Goal: Information Seeking & Learning: Learn about a topic

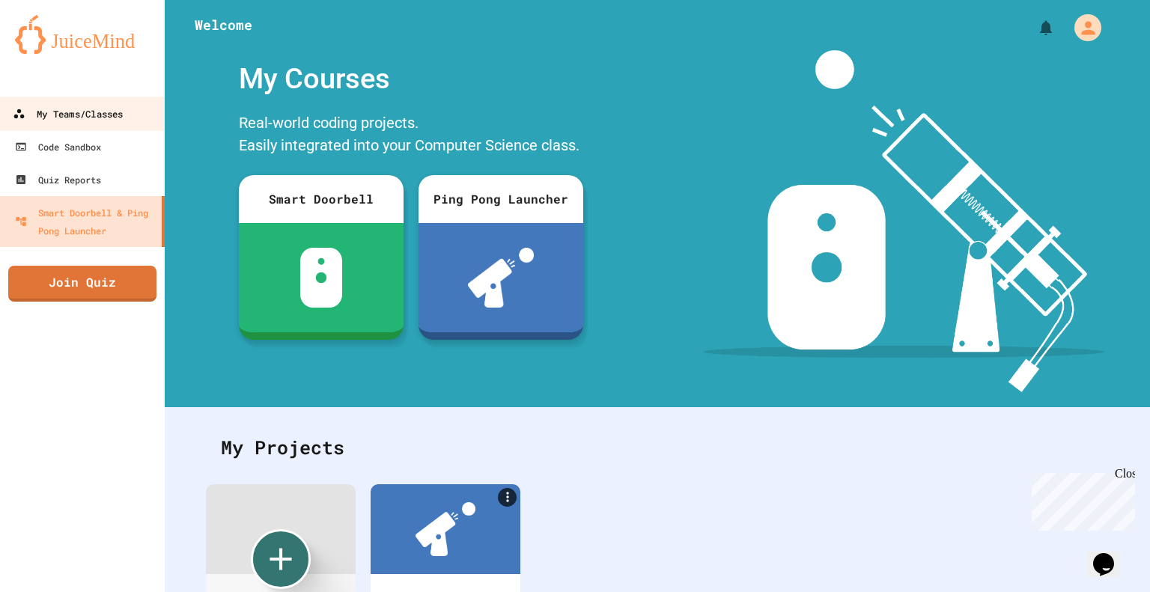
click at [52, 118] on div "My Teams/Classes" at bounding box center [68, 114] width 110 height 19
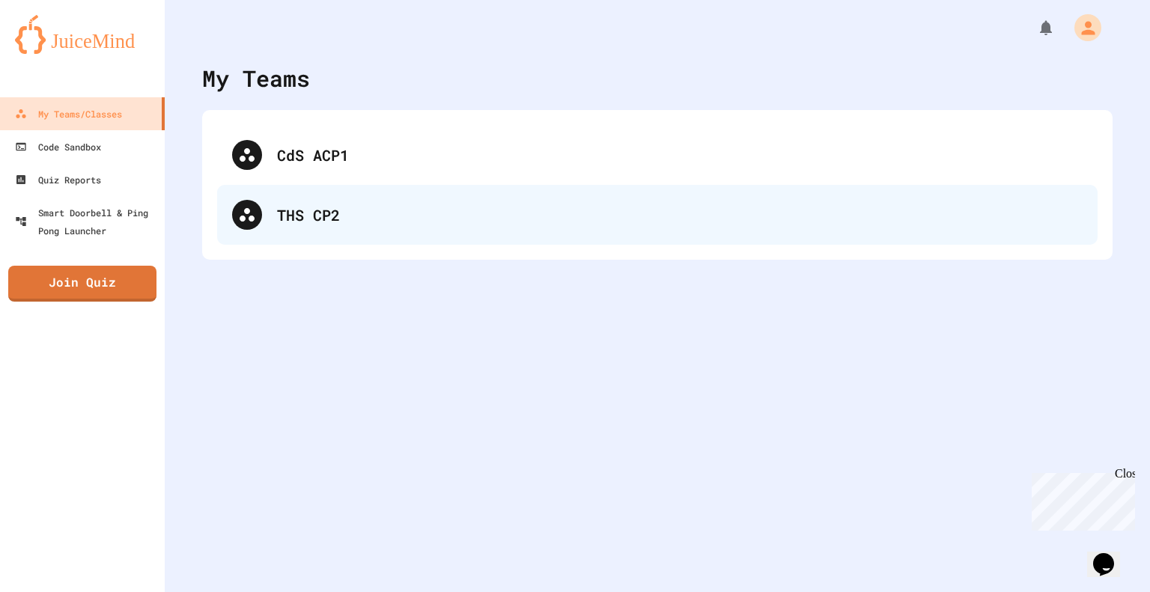
click at [281, 216] on div "THS CP2" at bounding box center [679, 215] width 805 height 22
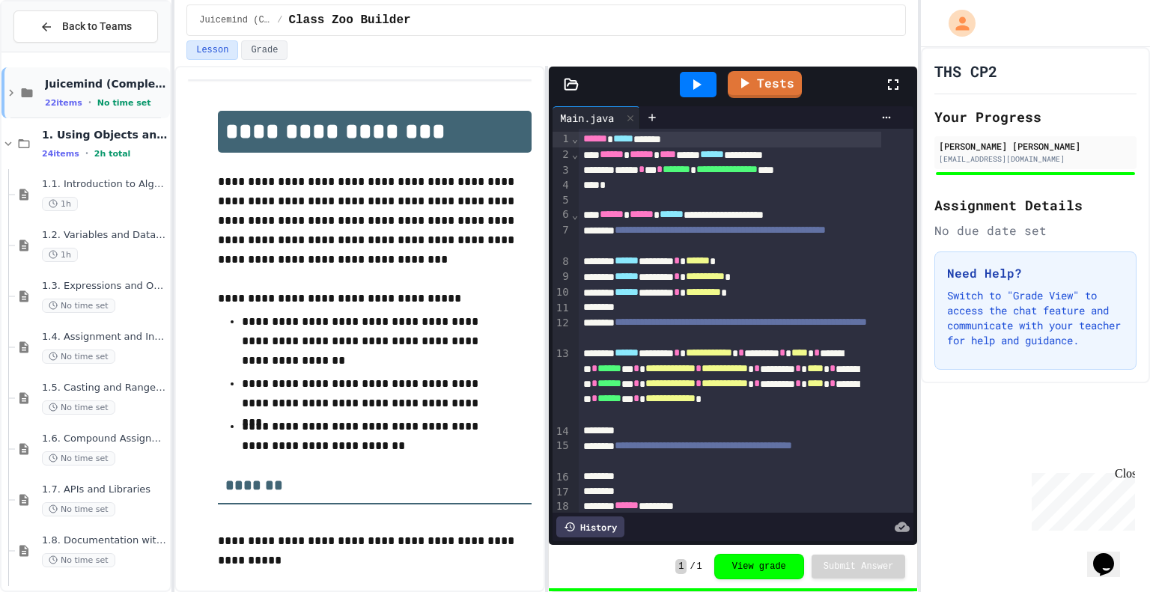
click at [15, 97] on icon at bounding box center [10, 92] width 13 height 13
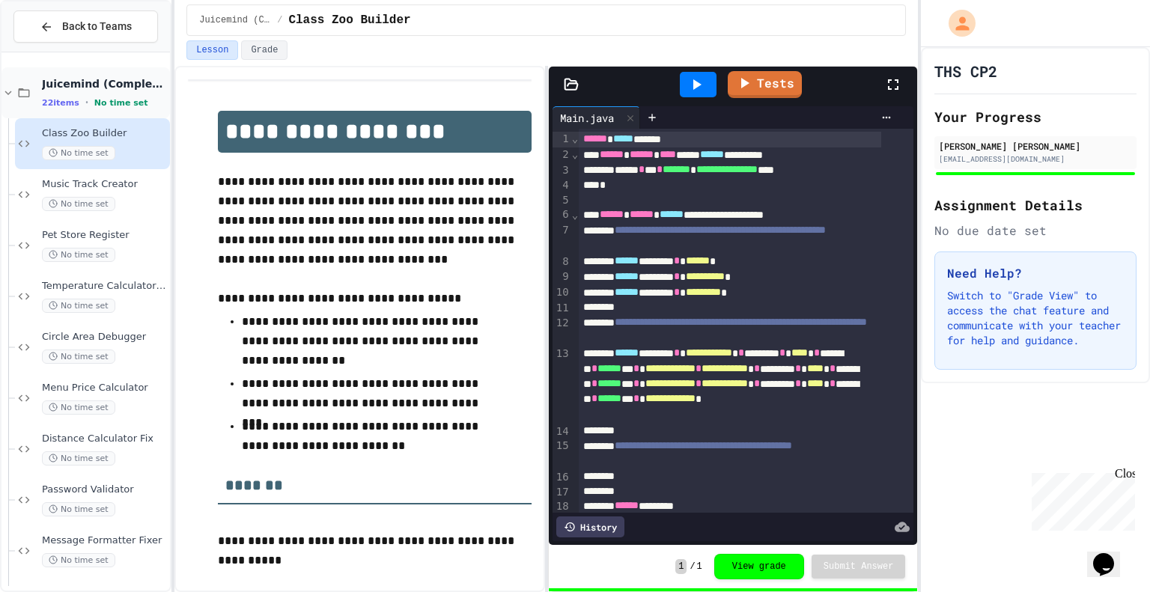
click at [7, 89] on icon at bounding box center [7, 92] width 13 height 13
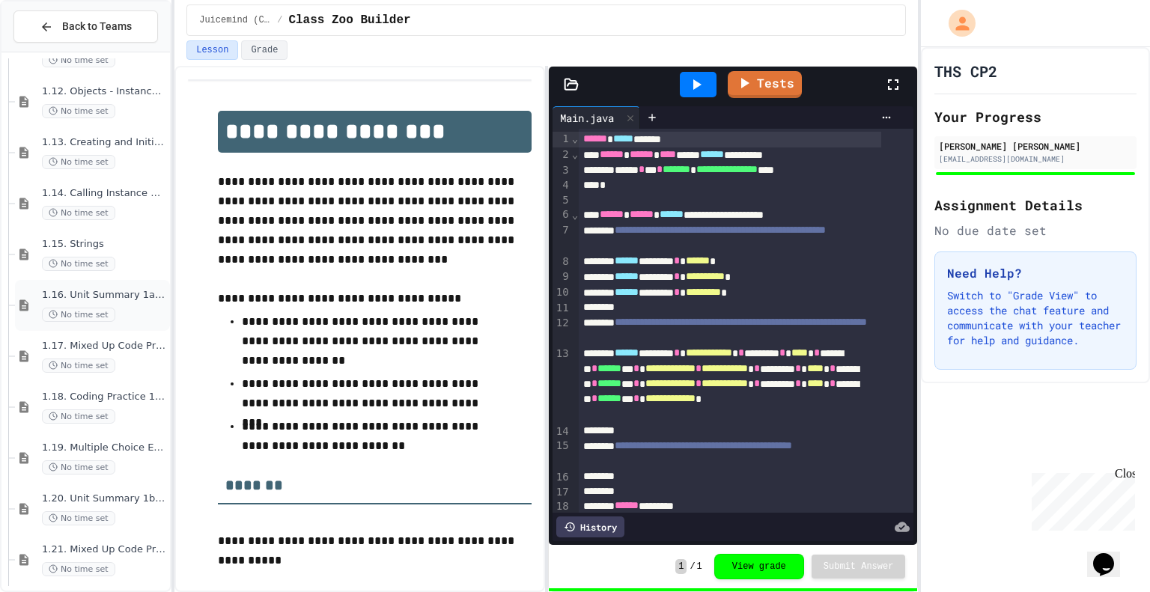
scroll to position [650, 0]
click at [84, 146] on span "1.13. Creating and Initializing Objects: Constructors" at bounding box center [104, 145] width 125 height 13
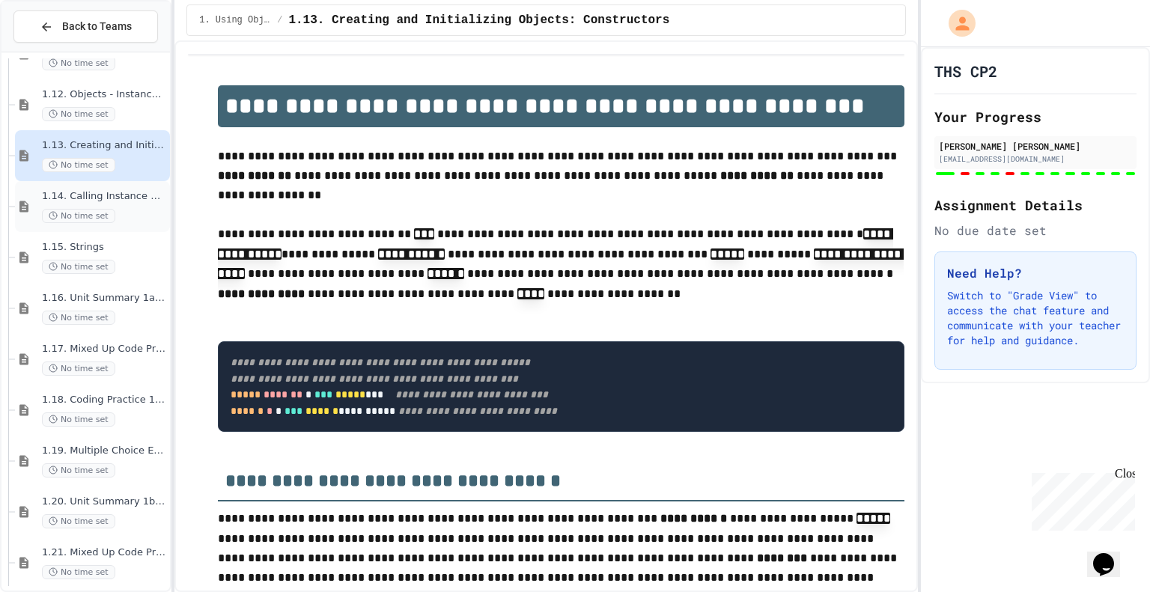
click at [93, 194] on span "1.14. Calling Instance Methods" at bounding box center [104, 196] width 125 height 13
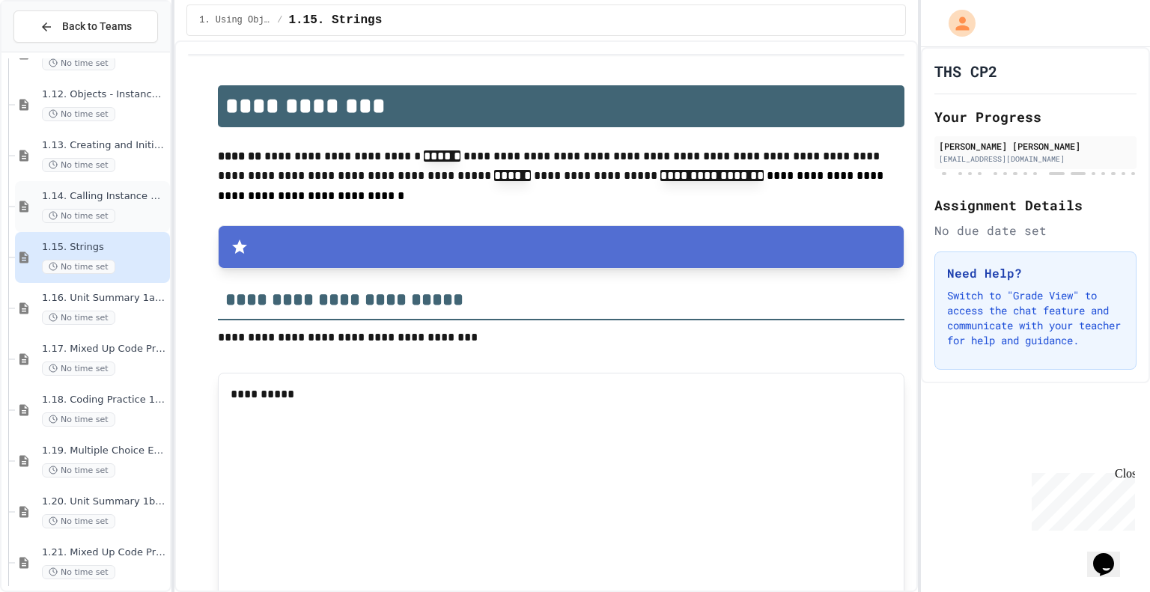
click at [91, 204] on div "1.14. Calling Instance Methods No time set" at bounding box center [104, 206] width 125 height 33
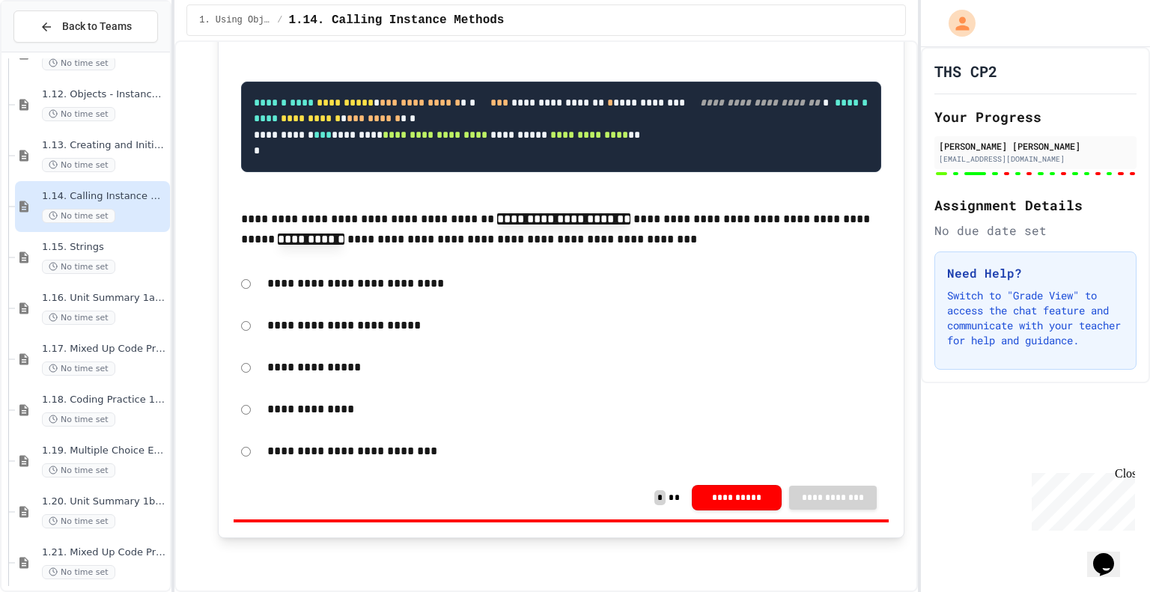
scroll to position [18665, 0]
click at [86, 261] on span "No time set" at bounding box center [78, 267] width 73 height 14
